Goal: Find specific page/section: Find specific page/section

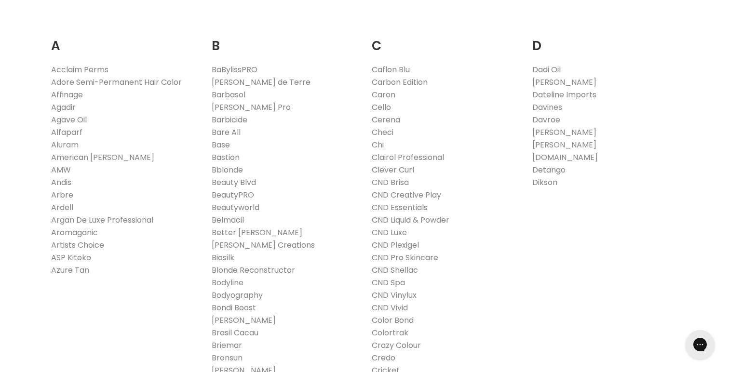
click at [358, 144] on li "Chi" at bounding box center [285, 145] width 146 height 13
click at [377, 143] on link "Chi" at bounding box center [378, 144] width 12 height 11
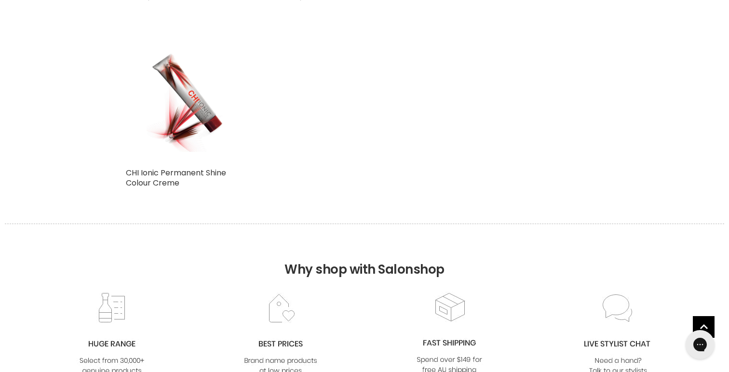
scroll to position [1680, 0]
